Goal: Task Accomplishment & Management: Use online tool/utility

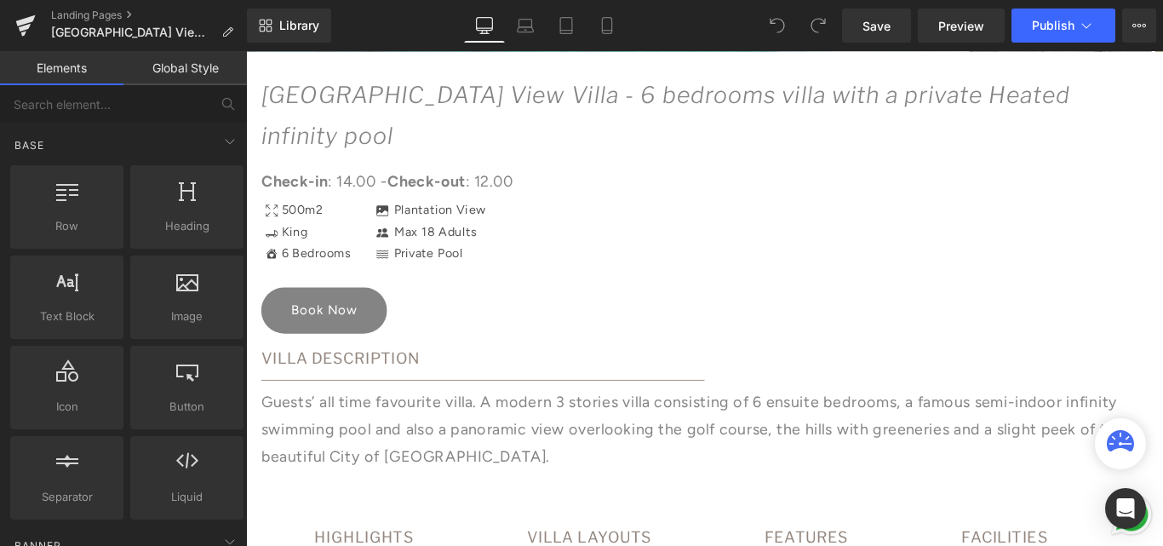
scroll to position [936, 0]
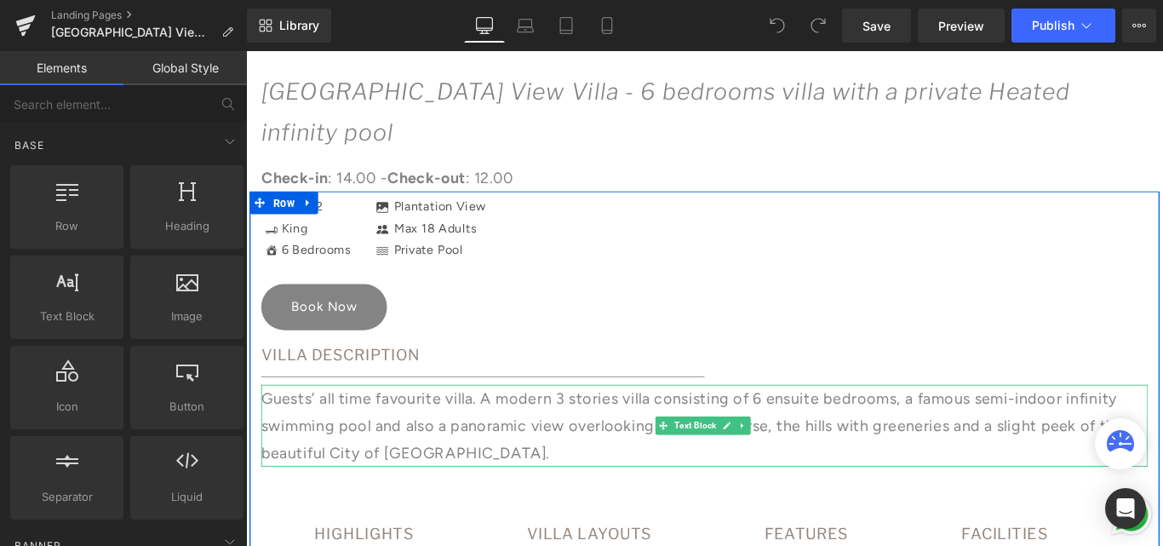
click at [346, 479] on p "Guests’ all time favourite villa. A modern 3 stories villa consisting of 6 ensu…" at bounding box center [761, 472] width 996 height 92
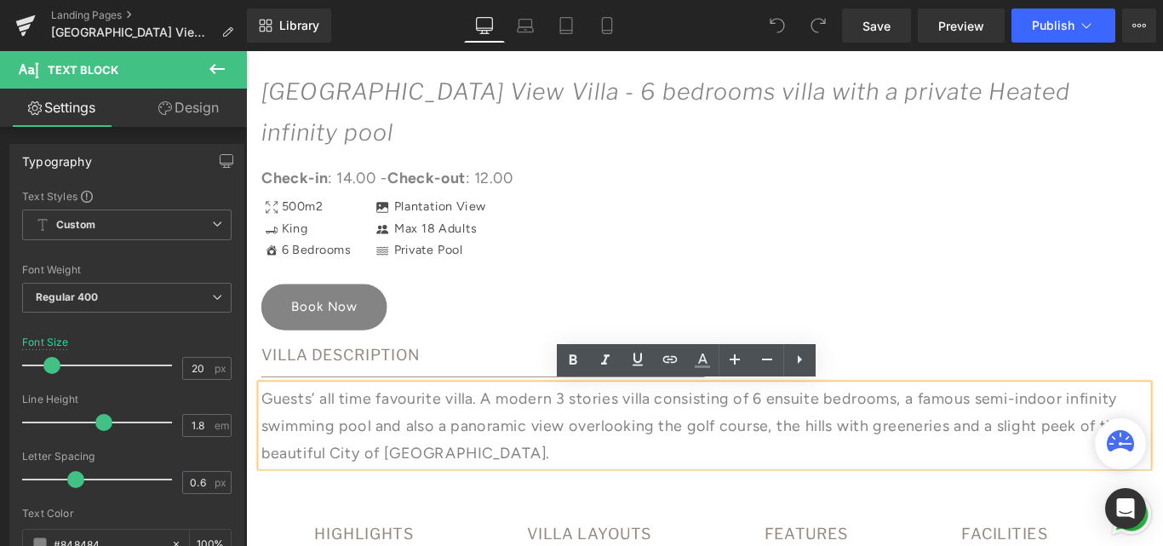
click at [348, 476] on p "Guests’ all time favourite villa. A modern 3 stories villa consisting of 6 ensu…" at bounding box center [761, 472] width 996 height 92
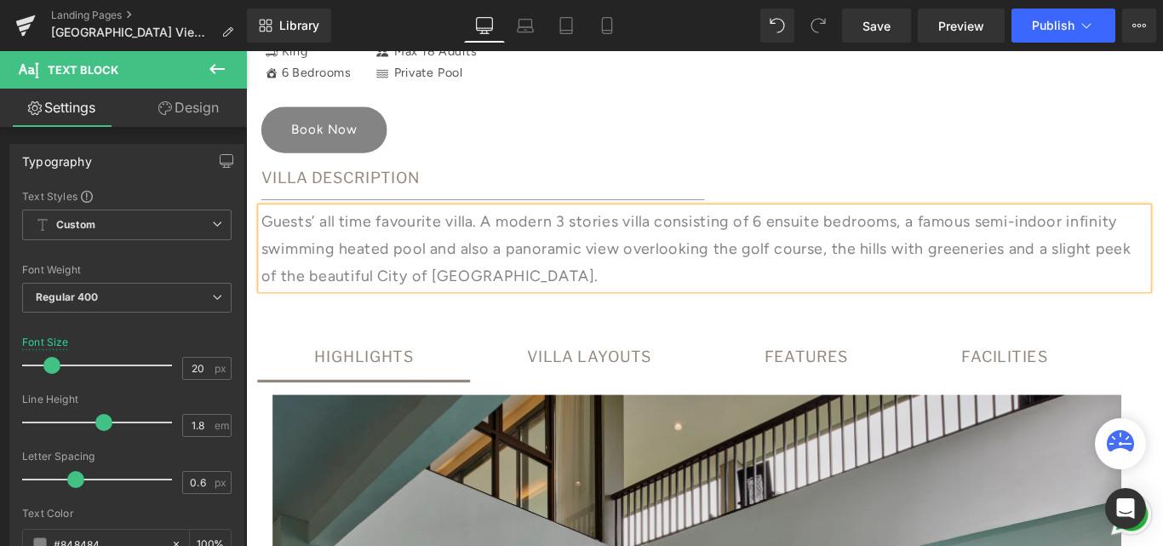
scroll to position [1107, 0]
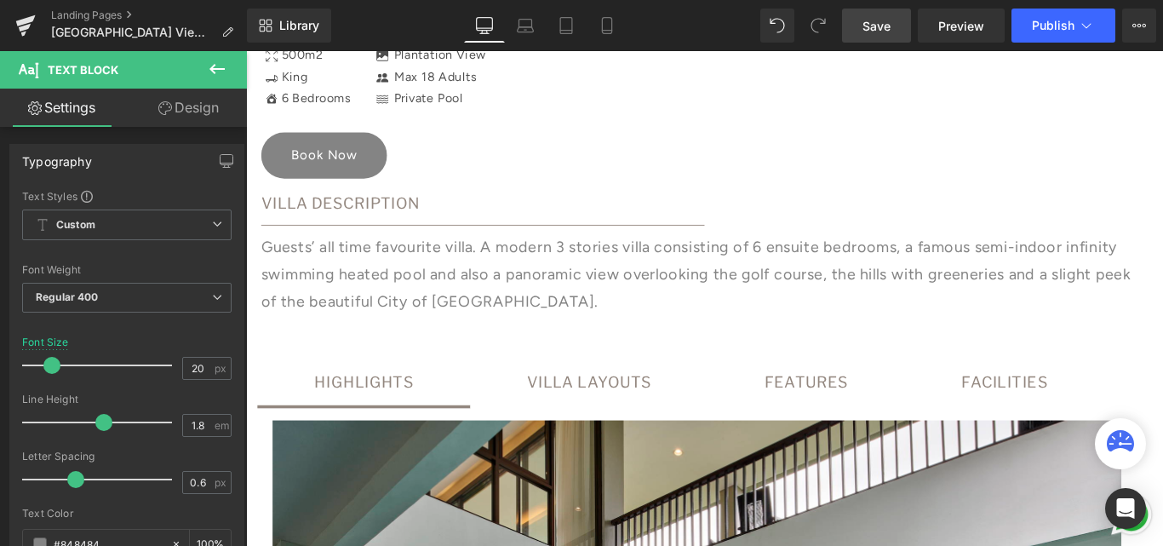
click at [883, 26] on span "Save" at bounding box center [876, 26] width 28 height 18
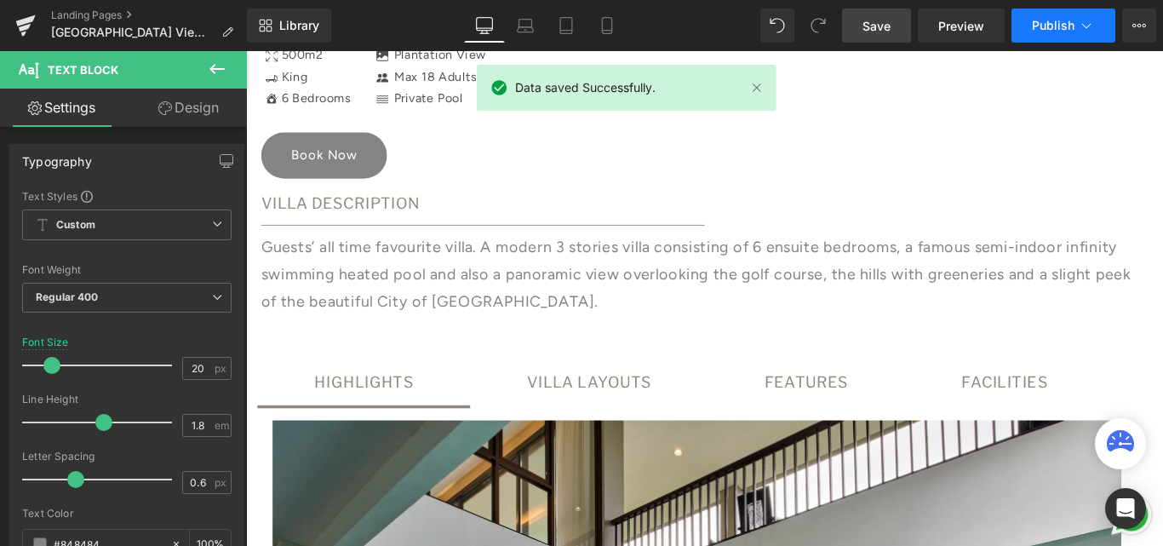
click at [1047, 19] on span "Publish" at bounding box center [1053, 26] width 43 height 14
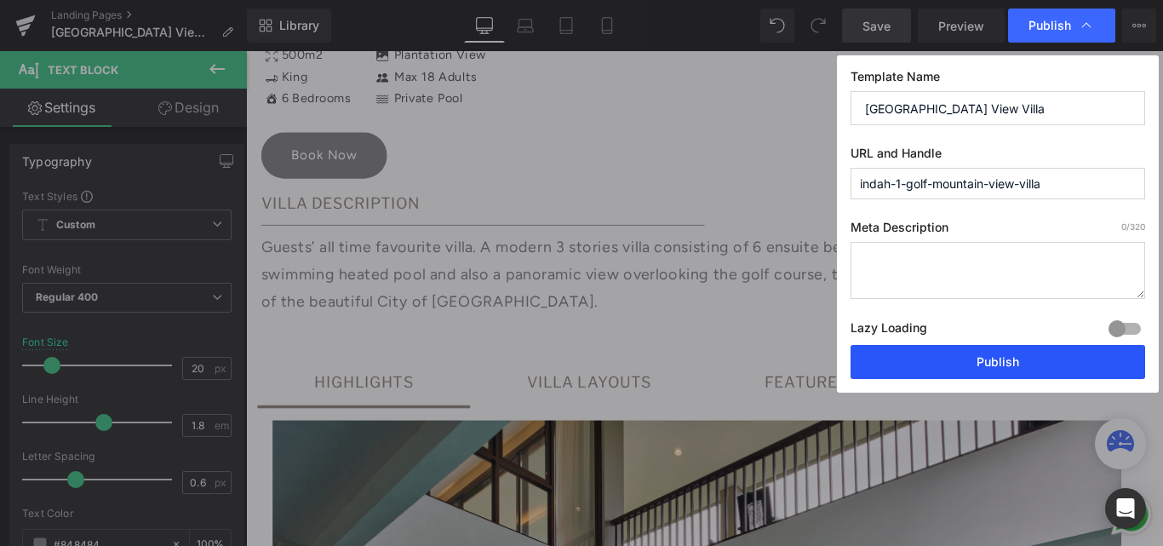
click at [1021, 357] on button "Publish" at bounding box center [997, 362] width 295 height 34
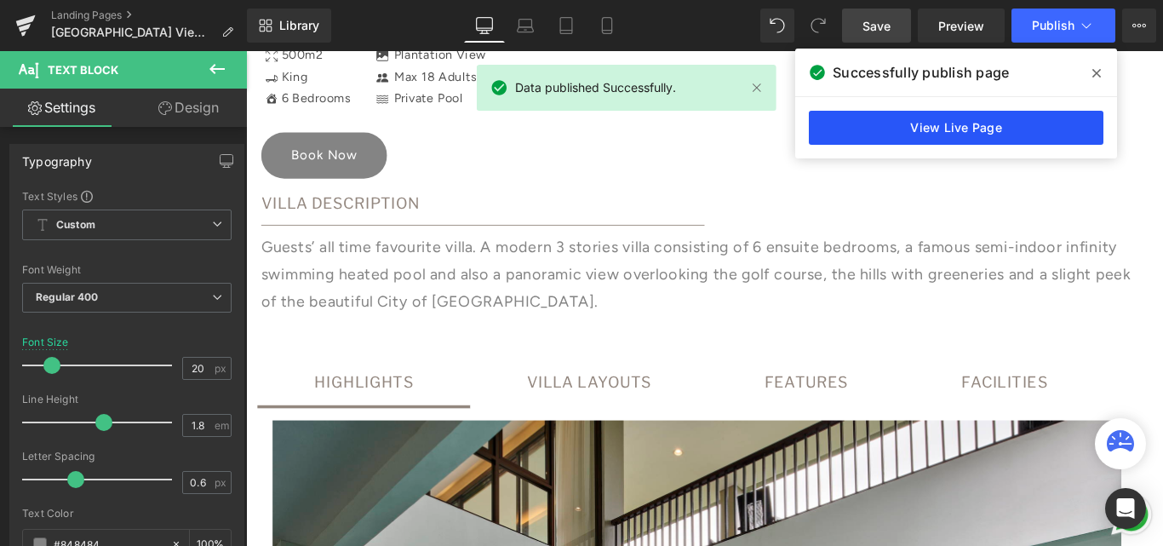
click at [1008, 130] on link "View Live Page" at bounding box center [956, 128] width 295 height 34
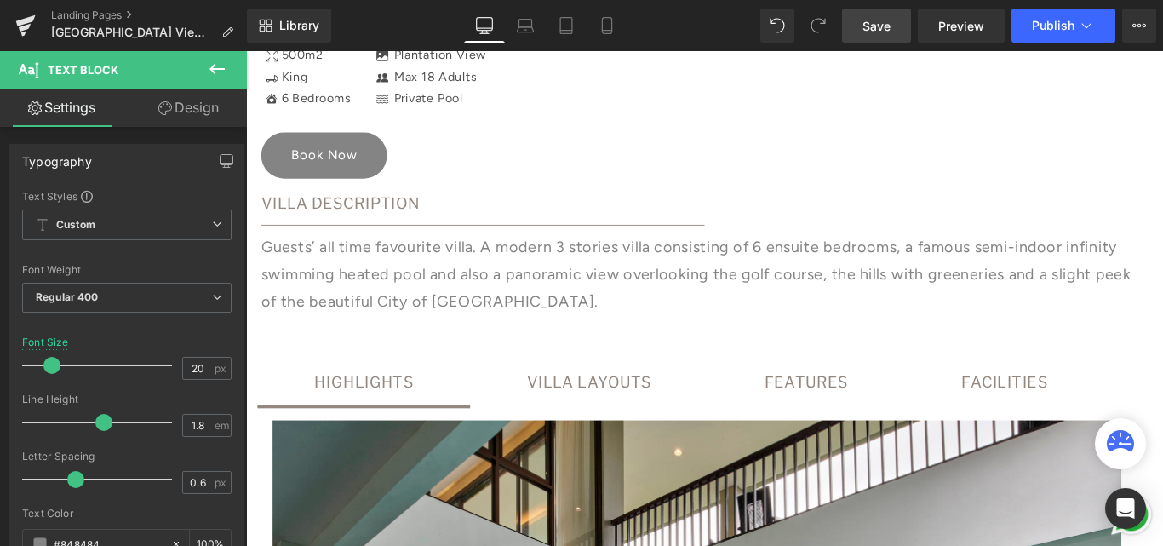
scroll to position [1192, 0]
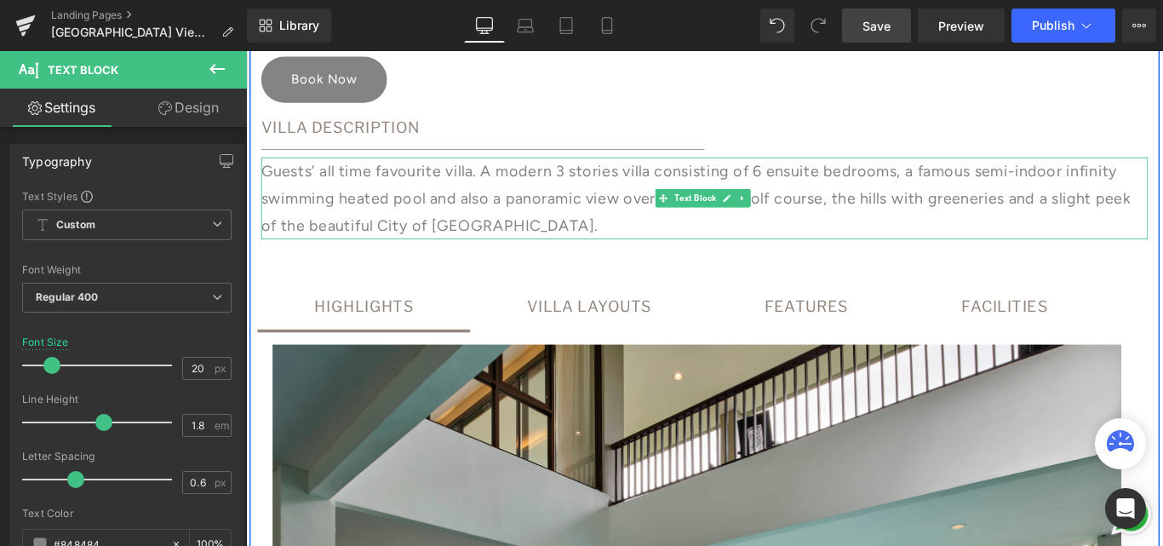
click at [363, 215] on p "Guests’ all time favourite villa. A modern 3 stories villa consisting of 6 ensu…" at bounding box center [761, 216] width 996 height 92
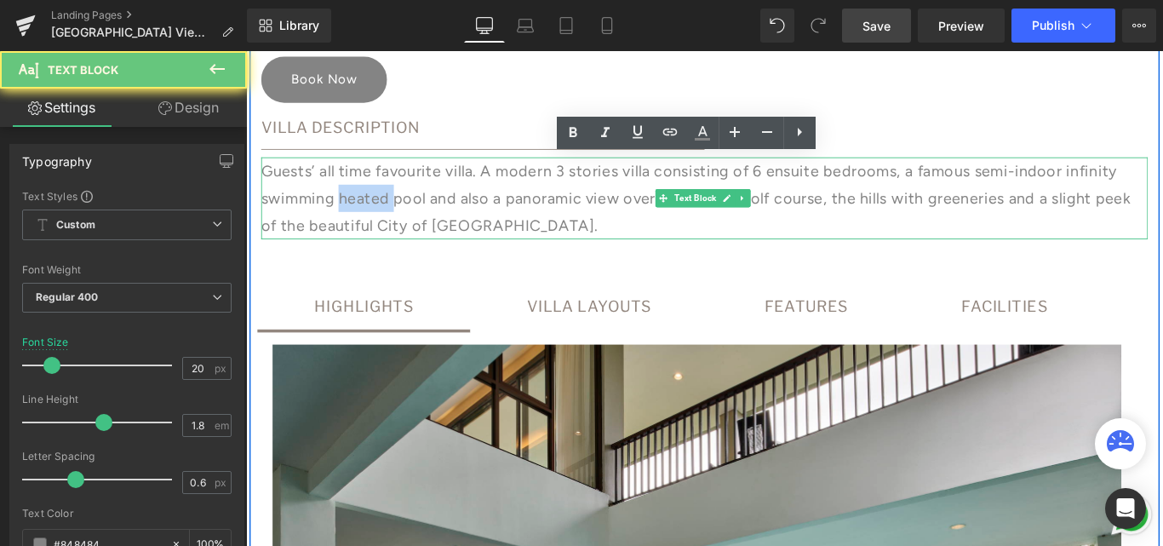
click at [363, 215] on p "Guests’ all time favourite villa. A modern 3 stories villa consisting of 6 ensu…" at bounding box center [761, 216] width 996 height 92
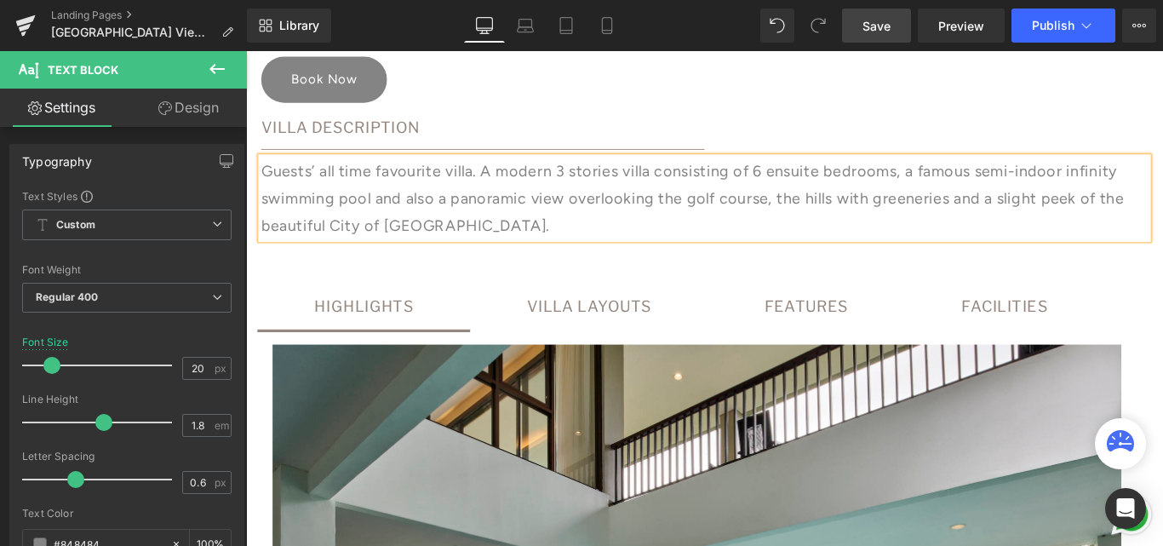
click at [266, 212] on p "Guests’ all time favourite villa. A modern 3 stories villa consisting of 6 ensu…" at bounding box center [761, 216] width 996 height 92
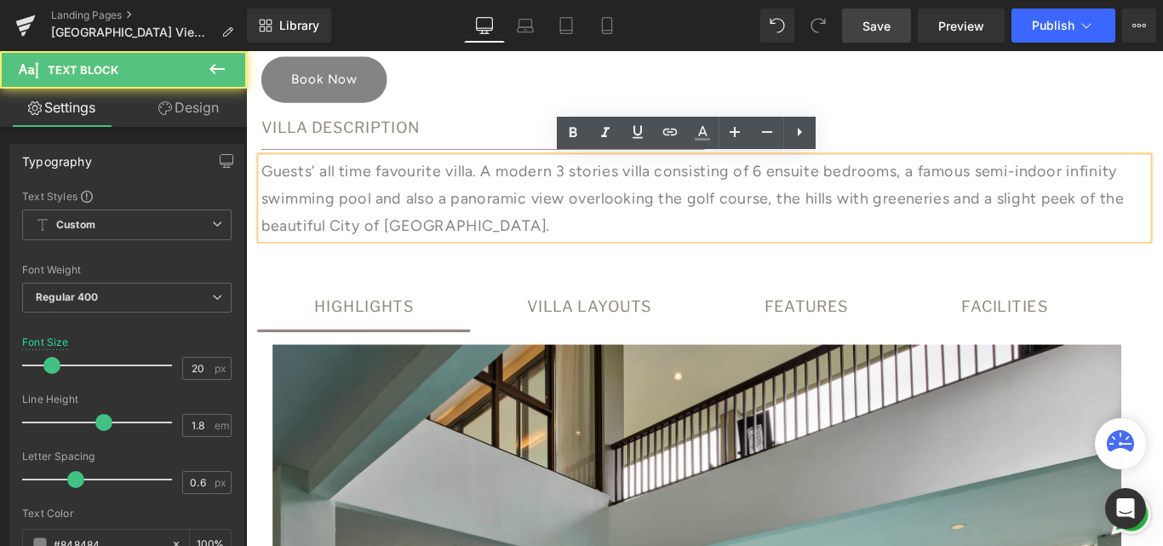
click at [263, 211] on p "Guests’ all time favourite villa. A modern 3 stories villa consisting of 6 ensu…" at bounding box center [761, 216] width 996 height 92
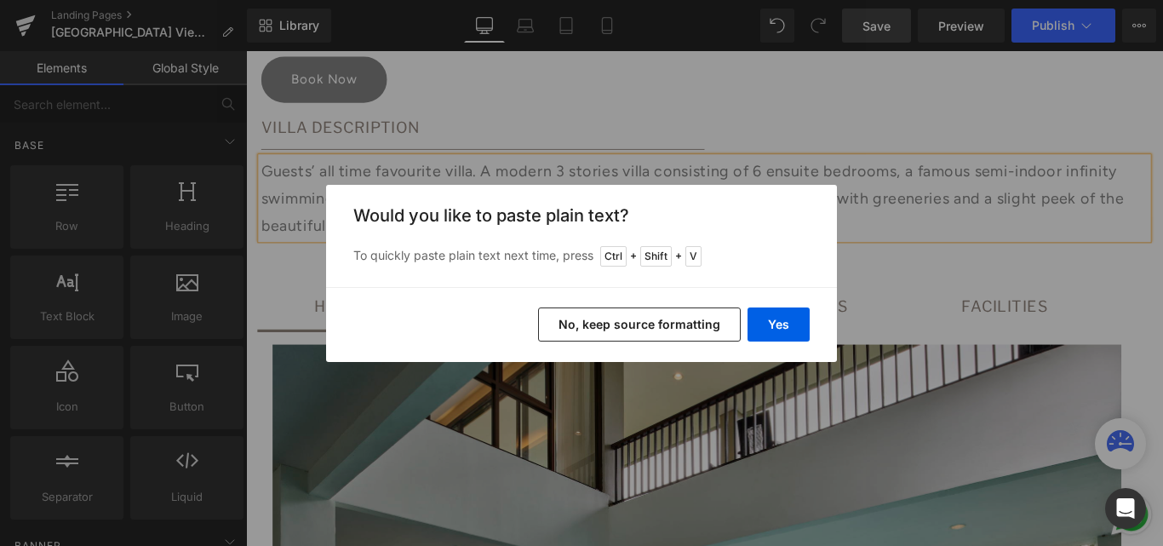
drag, startPoint x: 702, startPoint y: 323, endPoint x: 438, endPoint y: 311, distance: 265.0
click at [702, 323] on button "No, keep source formatting" at bounding box center [639, 324] width 203 height 34
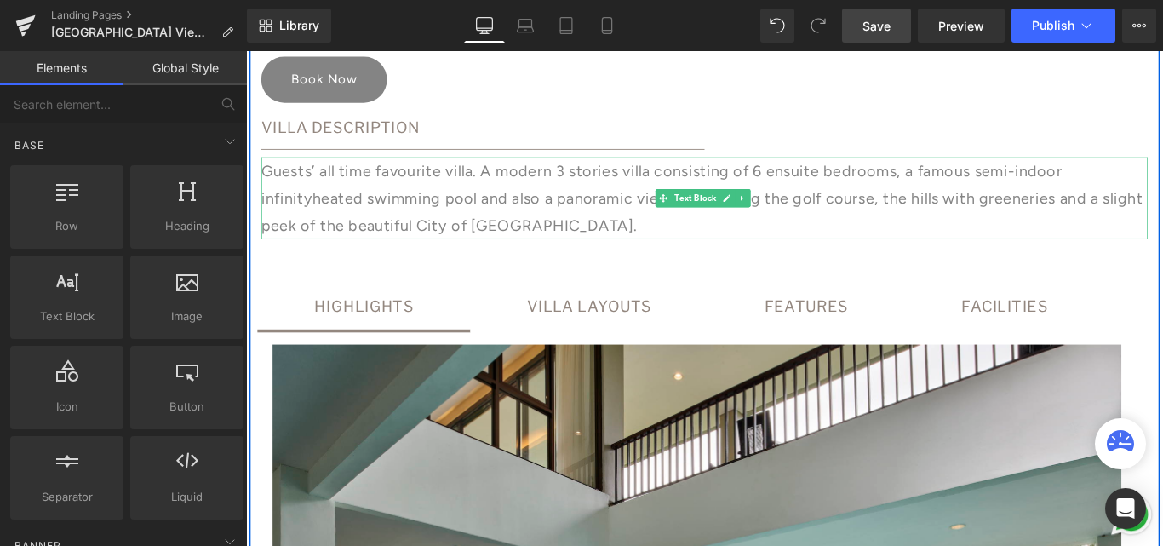
click at [338, 224] on span "heated" at bounding box center [349, 216] width 57 height 20
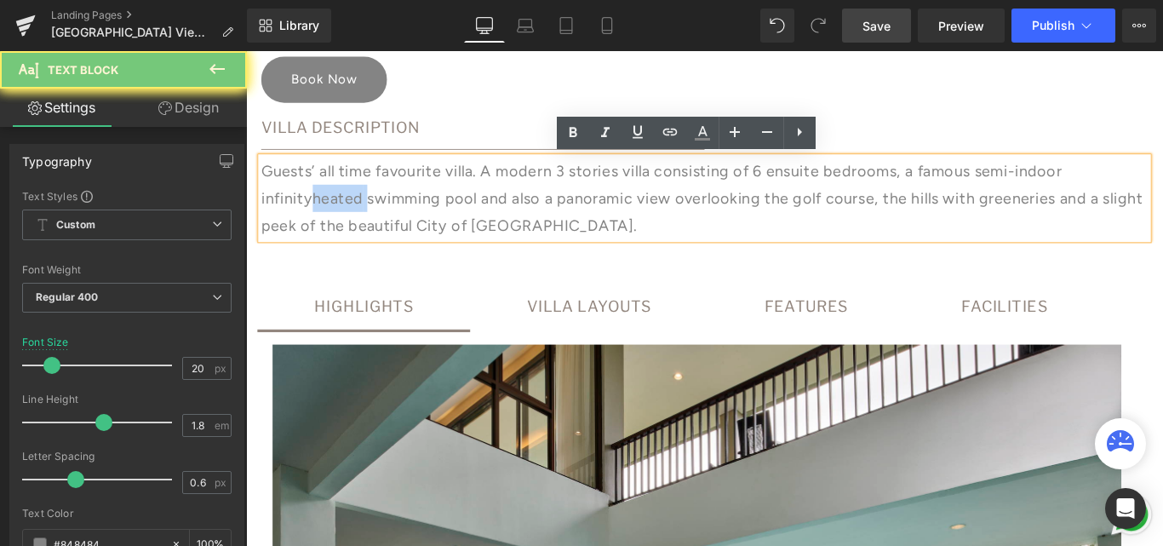
click at [341, 215] on span "heated" at bounding box center [349, 216] width 57 height 20
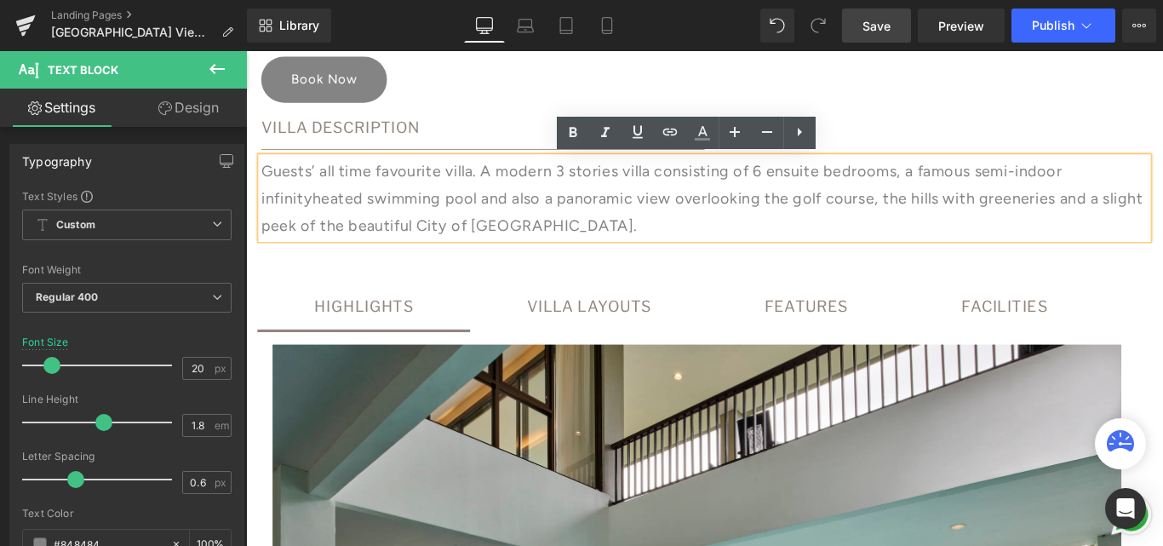
click at [341, 215] on span "heated" at bounding box center [349, 216] width 57 height 20
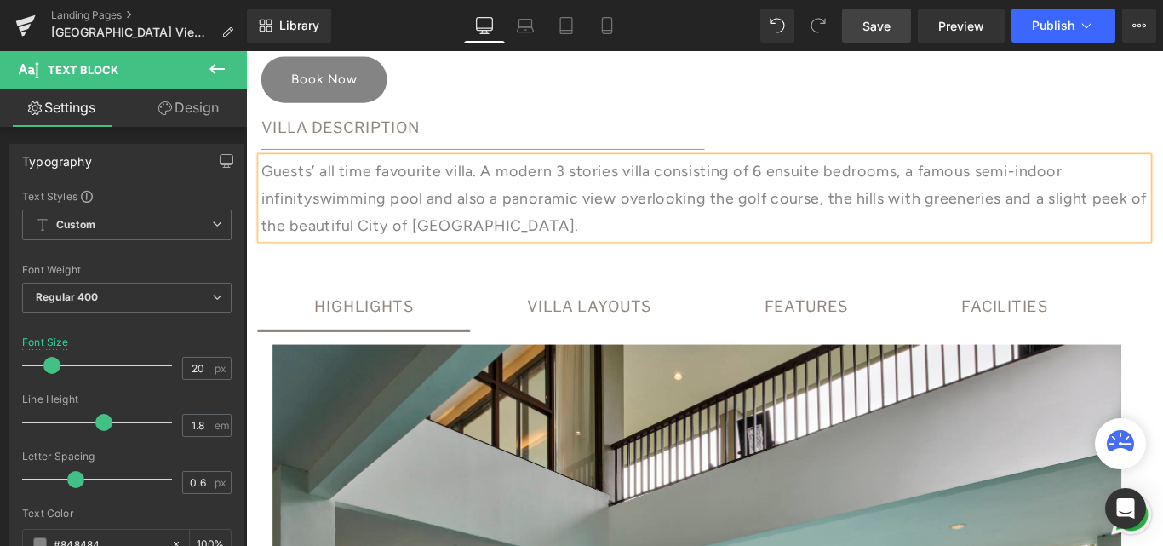
click at [263, 215] on p "Guests’ all time favourite villa. A modern 3 stories villa consisting of 6 ensu…" at bounding box center [761, 216] width 996 height 92
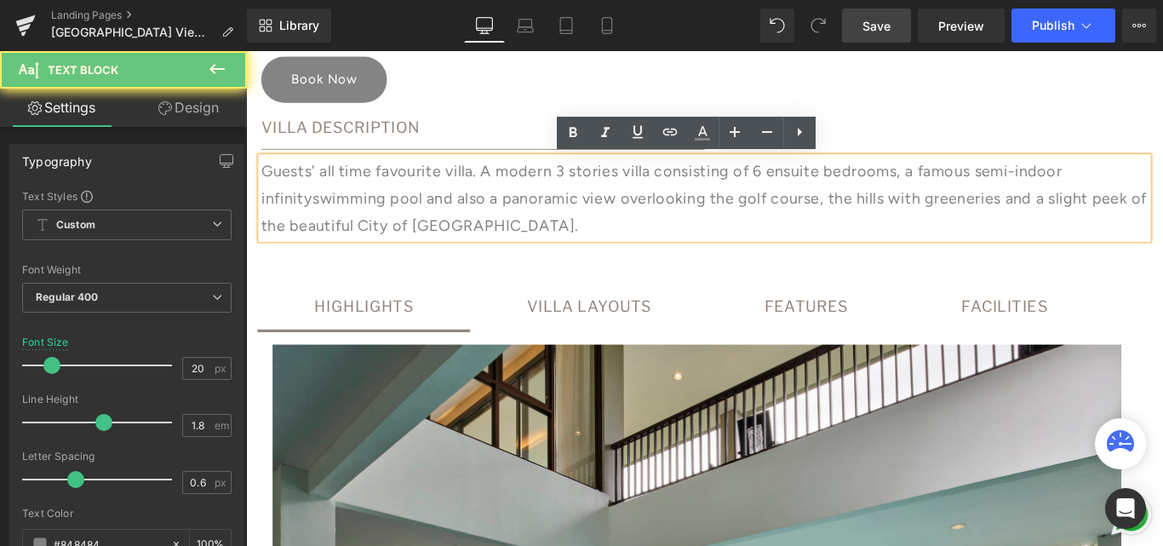
click at [263, 215] on div "Guests’ all time favourite villa. A modern 3 stories villa consisting of 6 ensu…" at bounding box center [761, 216] width 996 height 92
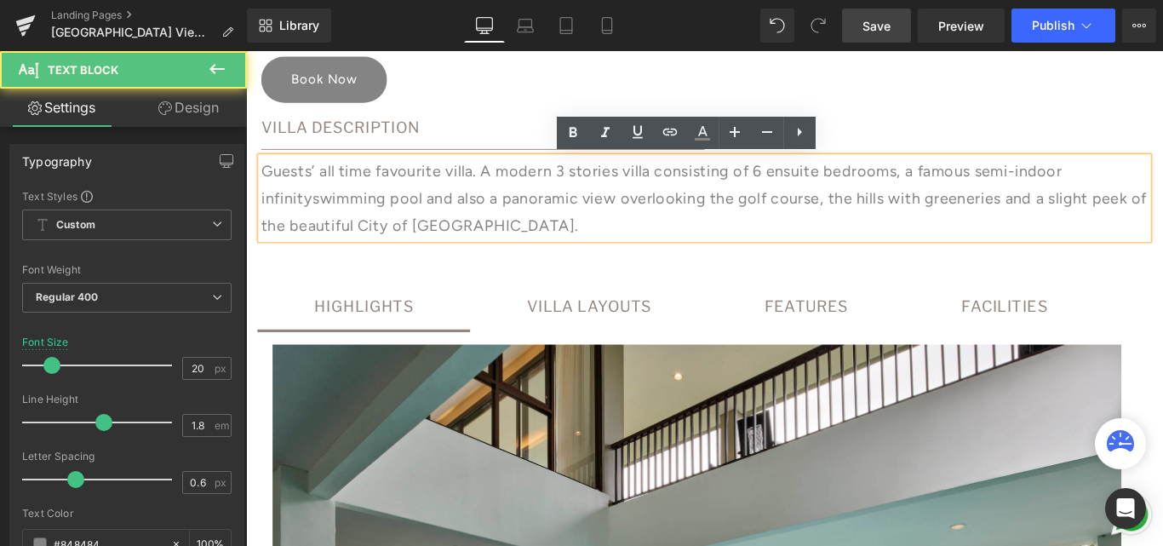
click at [263, 215] on p "Guests’ all time favourite villa. A modern 3 stories villa consisting of 6 ensu…" at bounding box center [761, 216] width 996 height 92
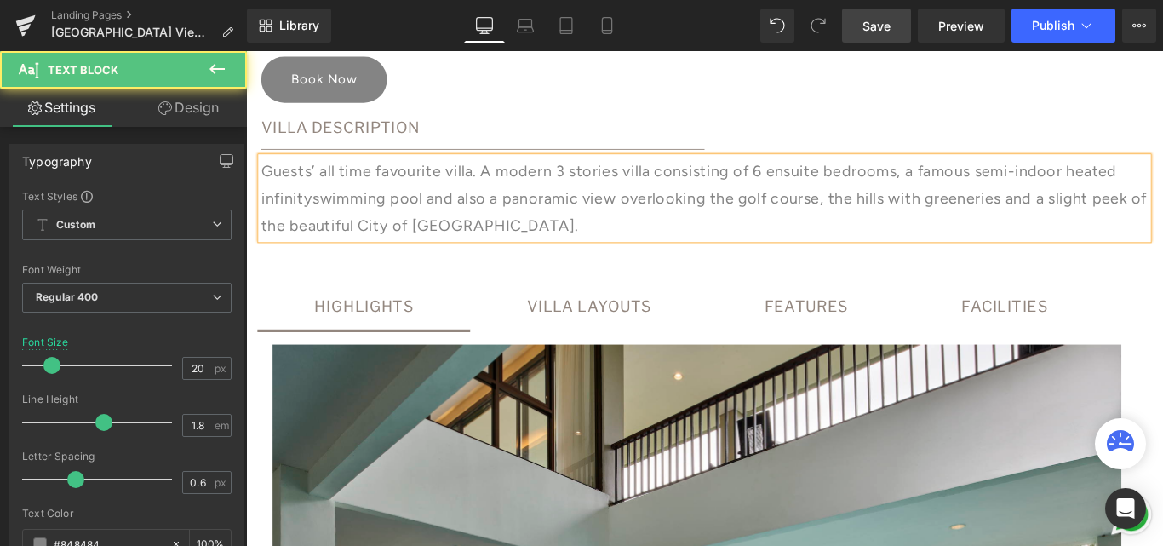
click at [1162, 183] on p "Guests’ all time favourite villa. A modern 3 stories villa consisting of 6 ensu…" at bounding box center [761, 216] width 996 height 92
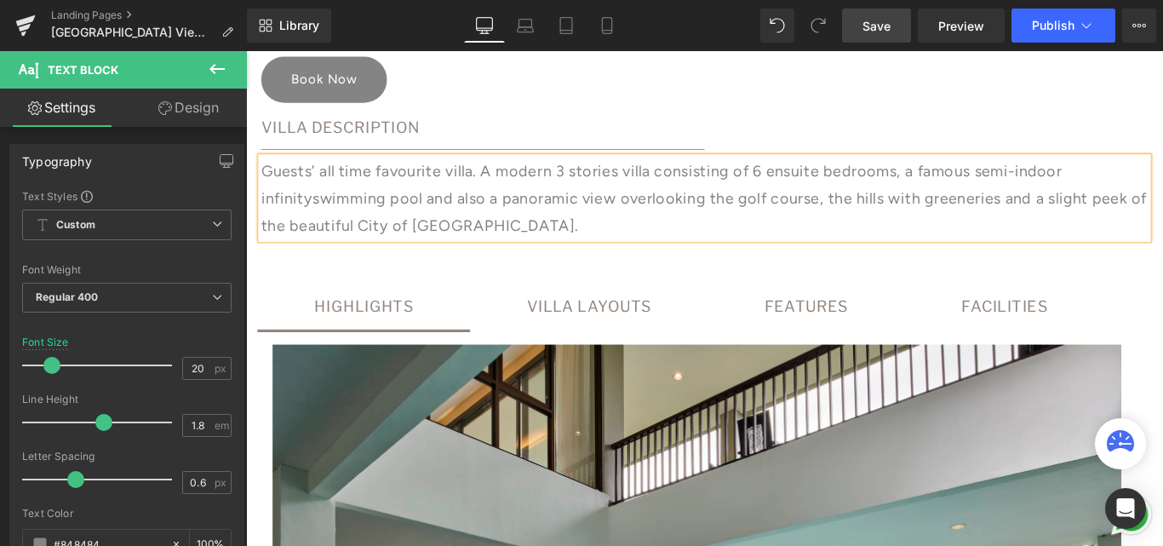
click at [316, 216] on p "Guests’ all time favourite villa. A modern 3 stories villa consisting of 6 ensu…" at bounding box center [761, 216] width 996 height 92
click at [896, 25] on link "Save" at bounding box center [876, 26] width 69 height 34
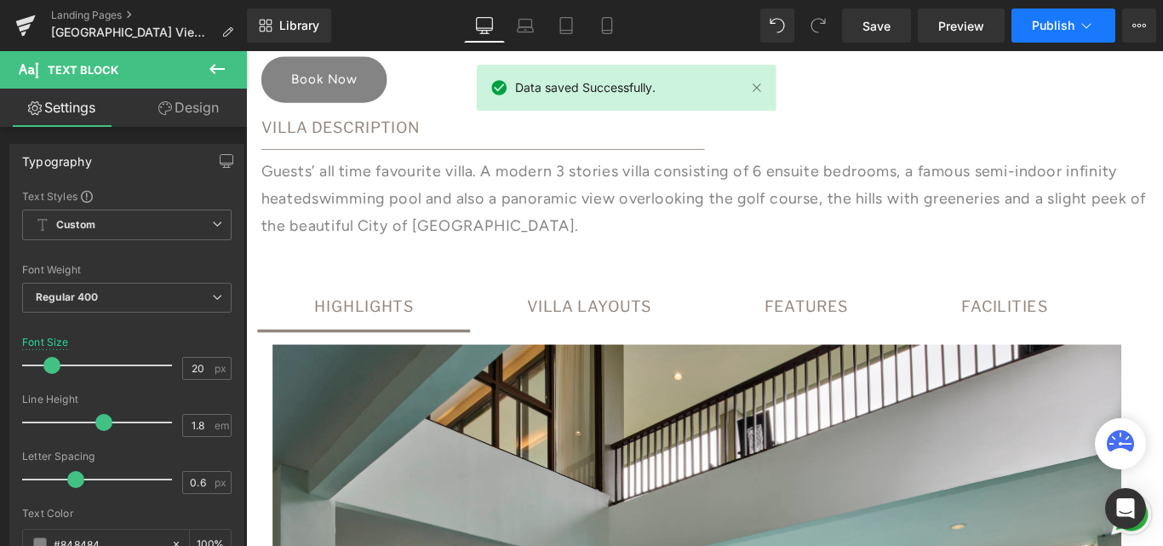
click at [1052, 26] on span "Publish" at bounding box center [1053, 26] width 43 height 14
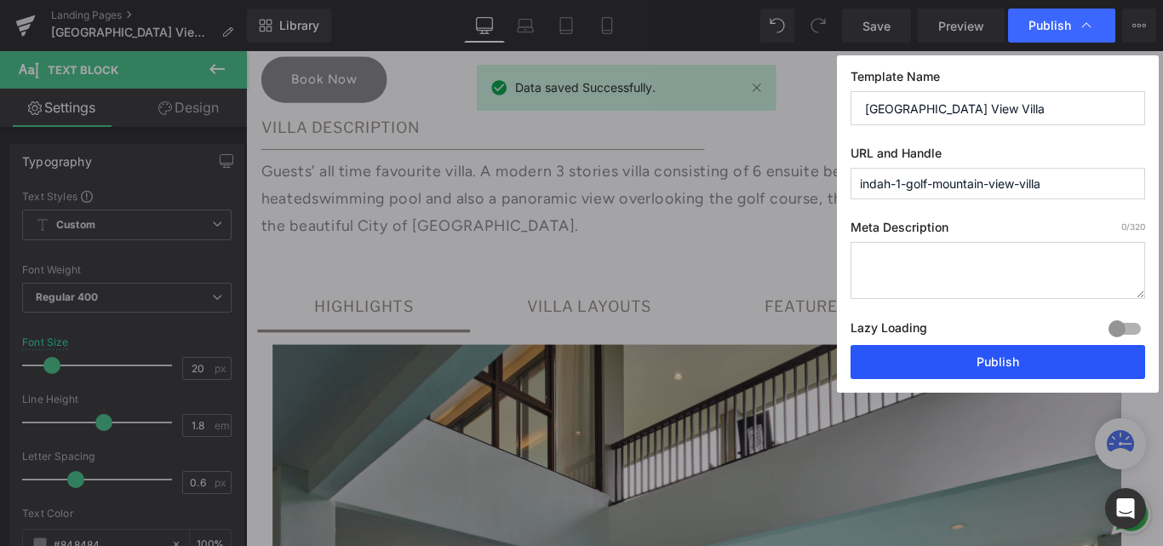
click at [1004, 351] on button "Publish" at bounding box center [997, 362] width 295 height 34
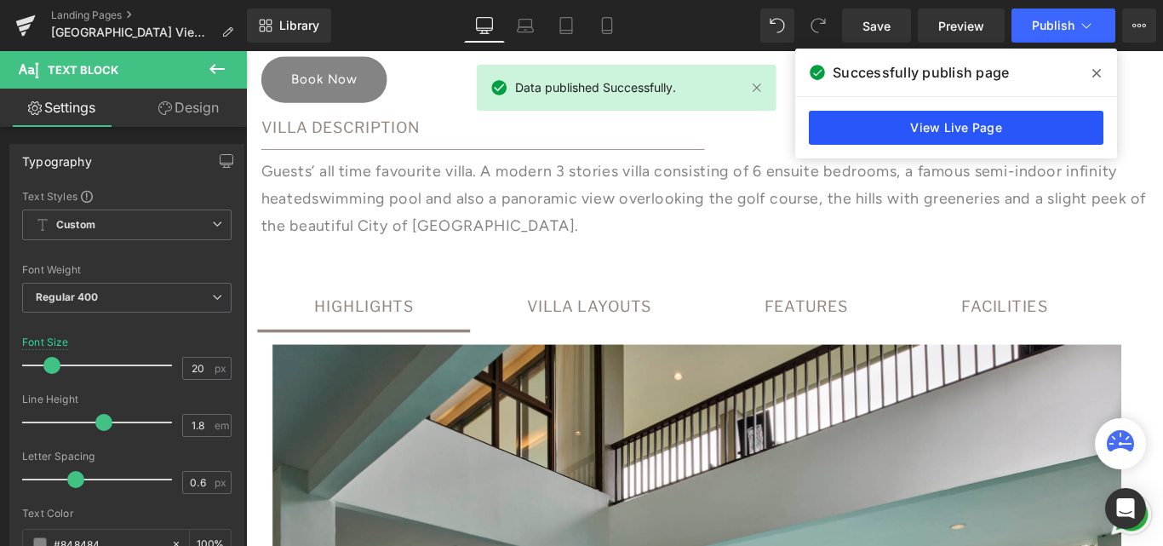
click at [937, 119] on link "View Live Page" at bounding box center [956, 128] width 295 height 34
